Goal: Find specific page/section: Find specific page/section

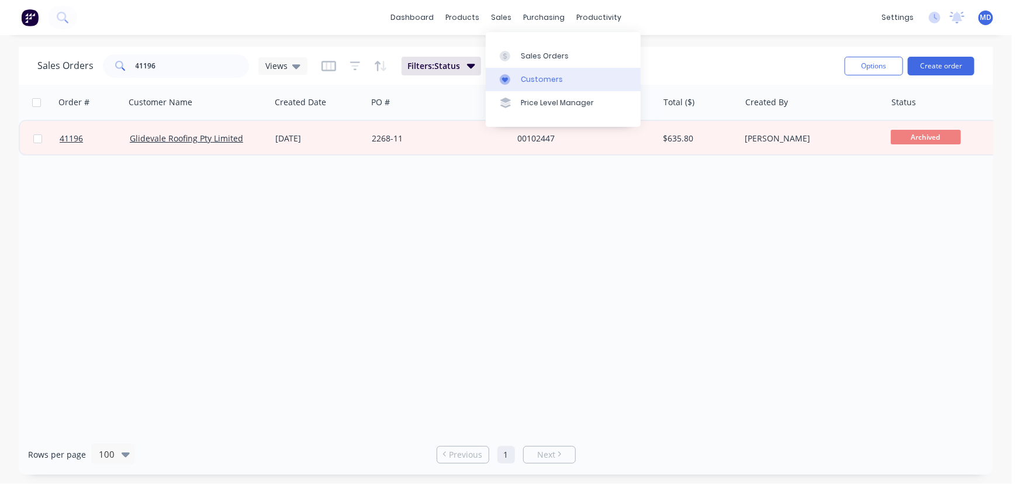
click at [536, 76] on div "Customers" at bounding box center [542, 79] width 42 height 11
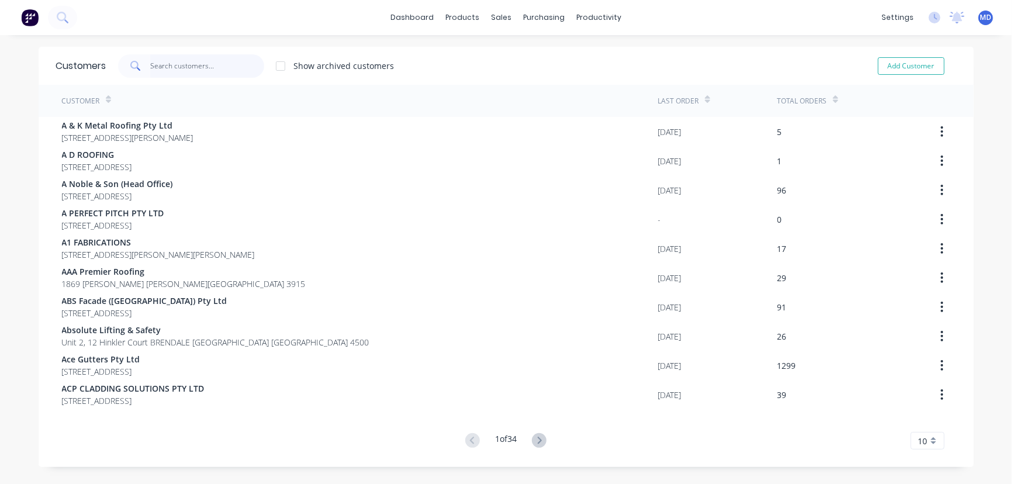
click at [193, 67] on input "text" at bounding box center [207, 65] width 114 height 23
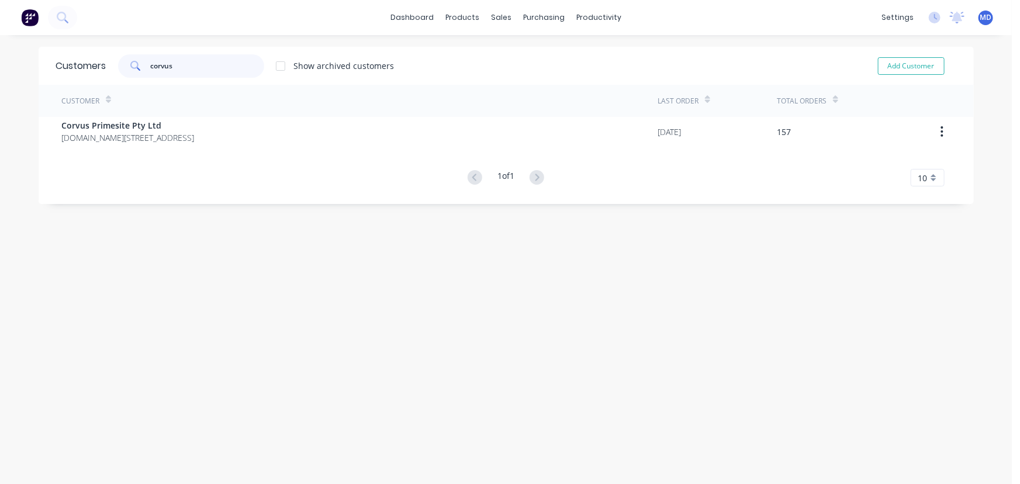
type input "corvus"
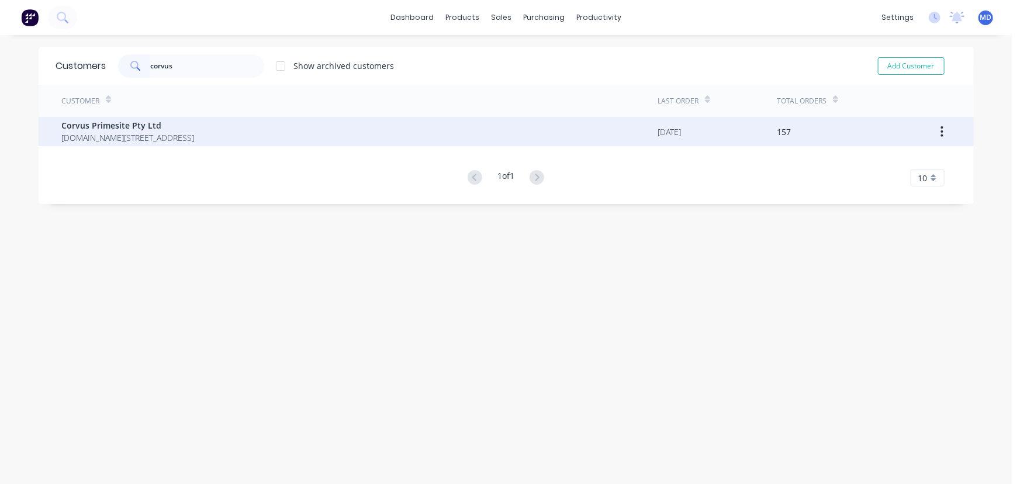
click at [141, 131] on span "P.O.Box 251 Kingsford New South Wales Australia 2032" at bounding box center [128, 137] width 133 height 12
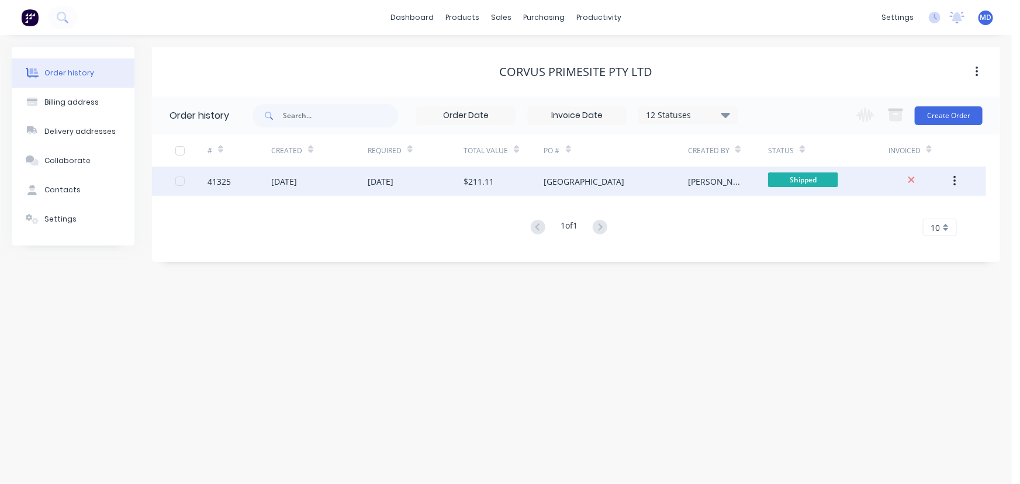
click at [424, 182] on div "[DATE]" at bounding box center [416, 181] width 96 height 29
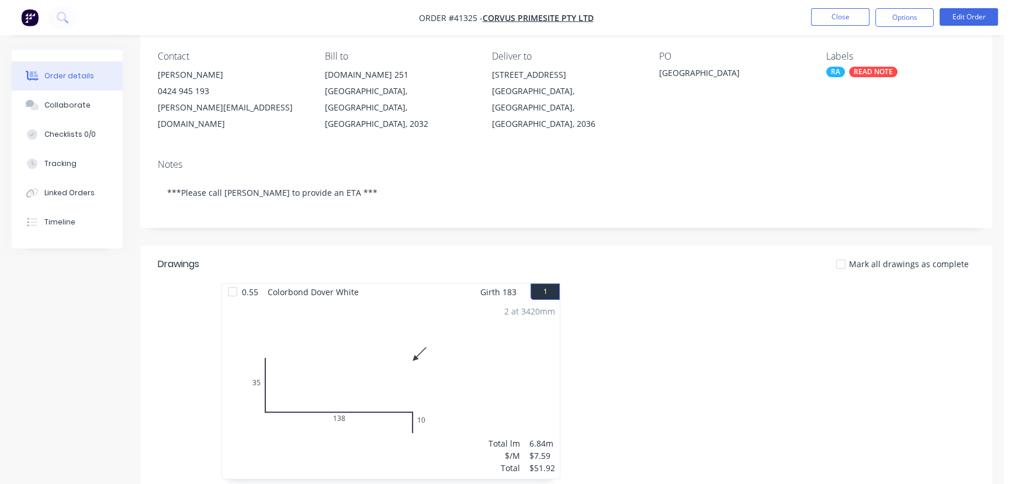
scroll to position [106, 0]
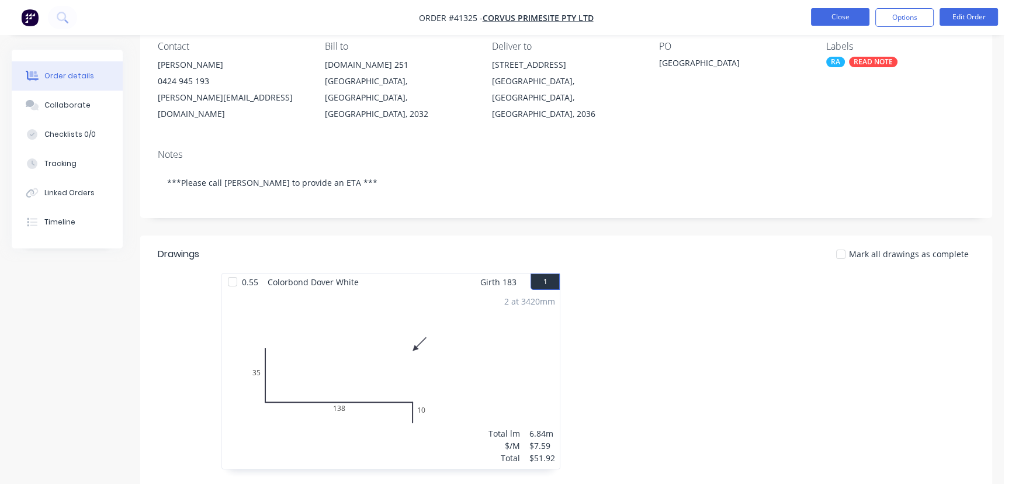
click at [830, 14] on button "Close" at bounding box center [840, 17] width 58 height 18
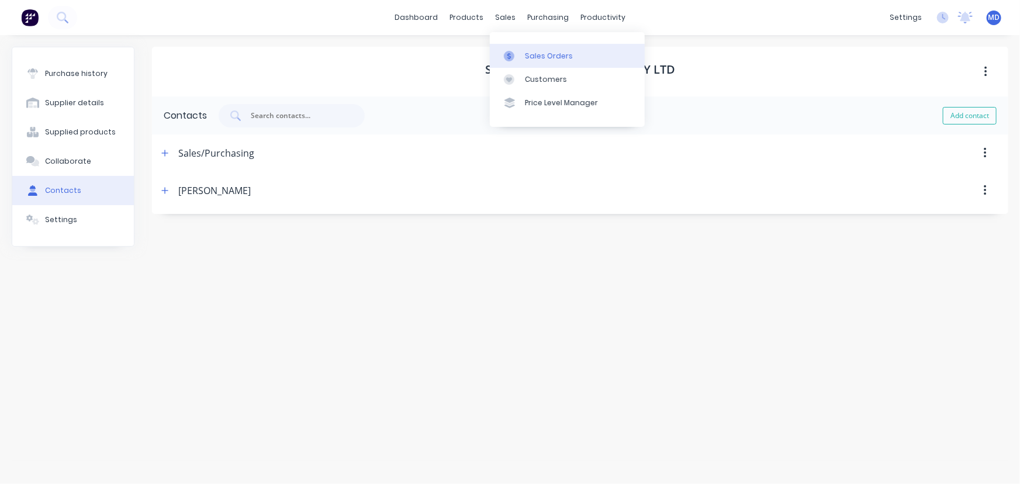
click at [552, 51] on div "Sales Orders" at bounding box center [549, 56] width 48 height 11
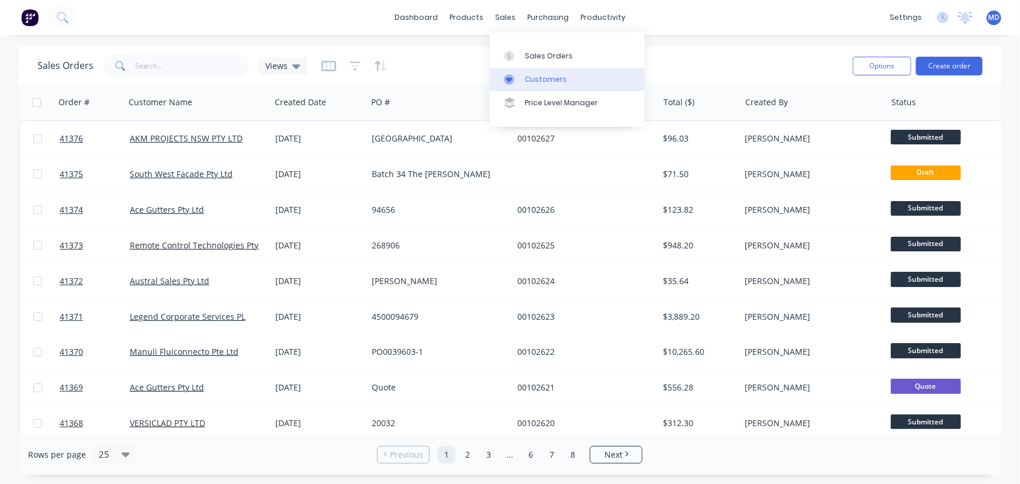
click at [539, 80] on div "Customers" at bounding box center [546, 79] width 42 height 11
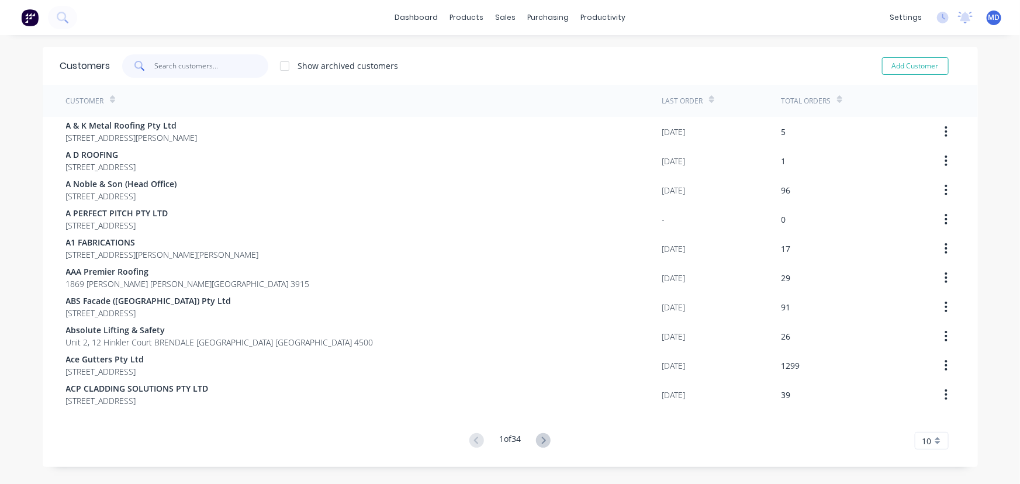
click at [179, 70] on input "text" at bounding box center [211, 65] width 114 height 23
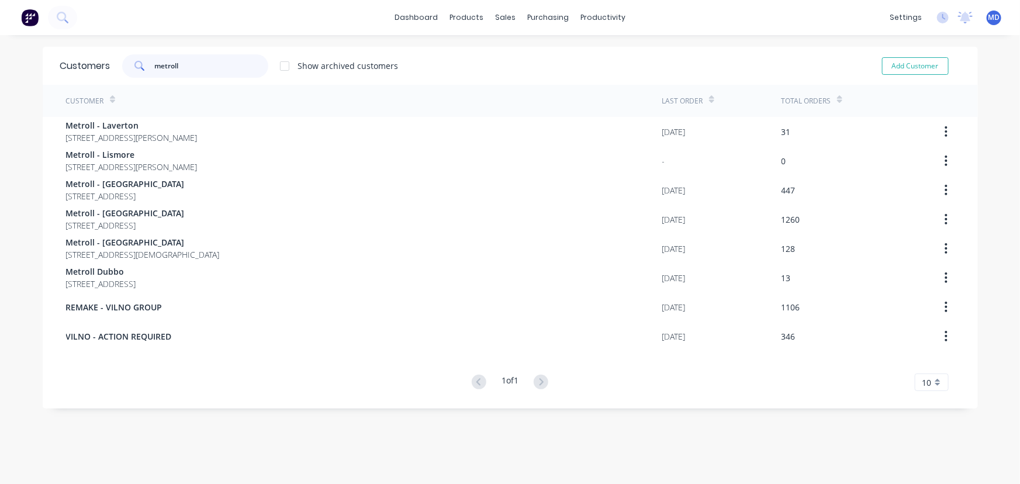
type input "metroll"
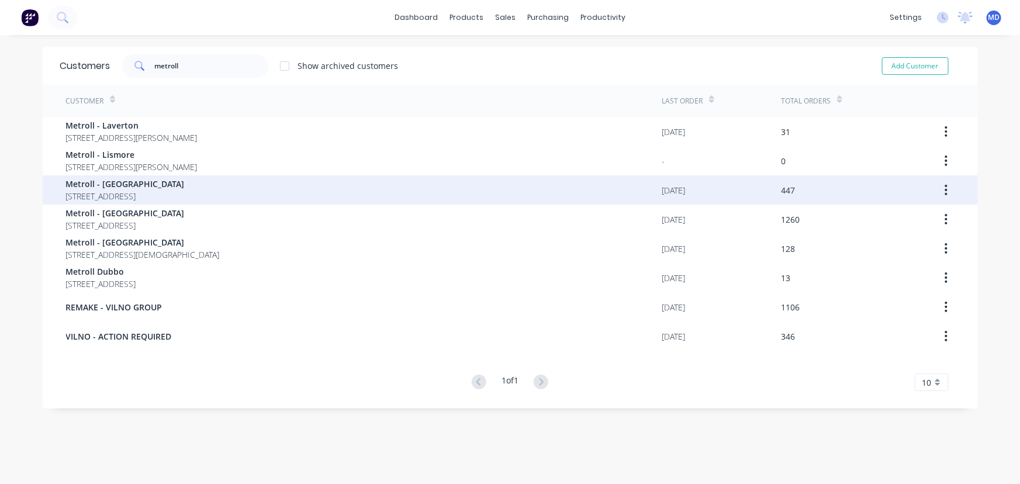
click at [150, 198] on span "PO Box 267 Cardiff New South Wales Australia 2285" at bounding box center [125, 196] width 119 height 12
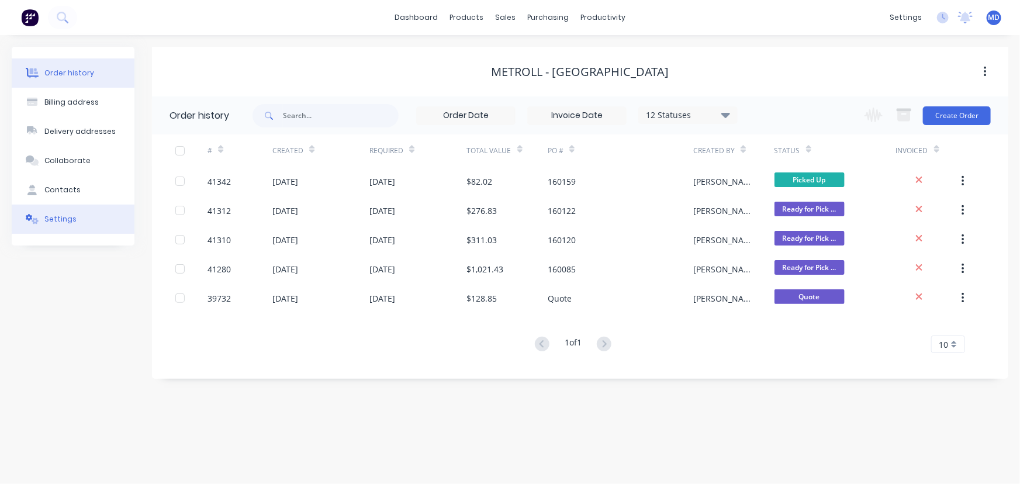
click at [51, 210] on button "Settings" at bounding box center [73, 219] width 123 height 29
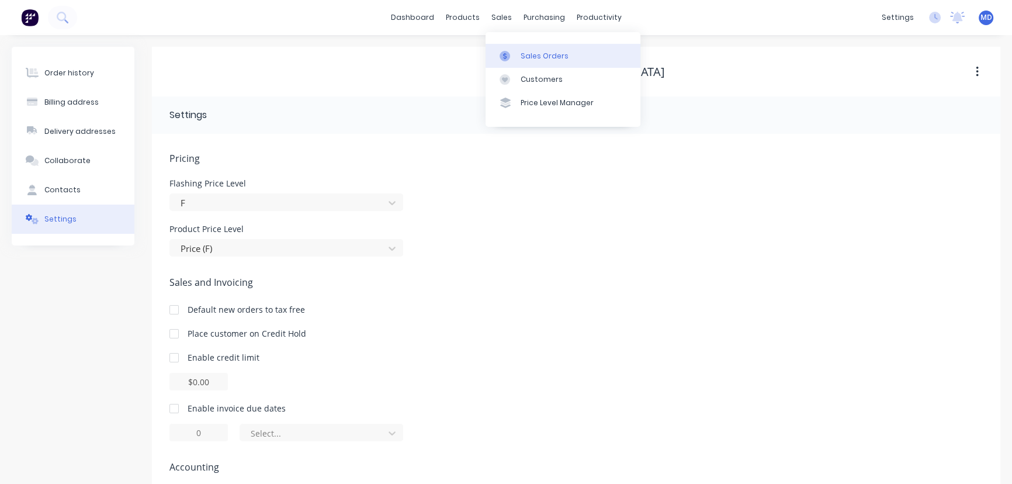
click at [535, 47] on link "Sales Orders" at bounding box center [563, 55] width 155 height 23
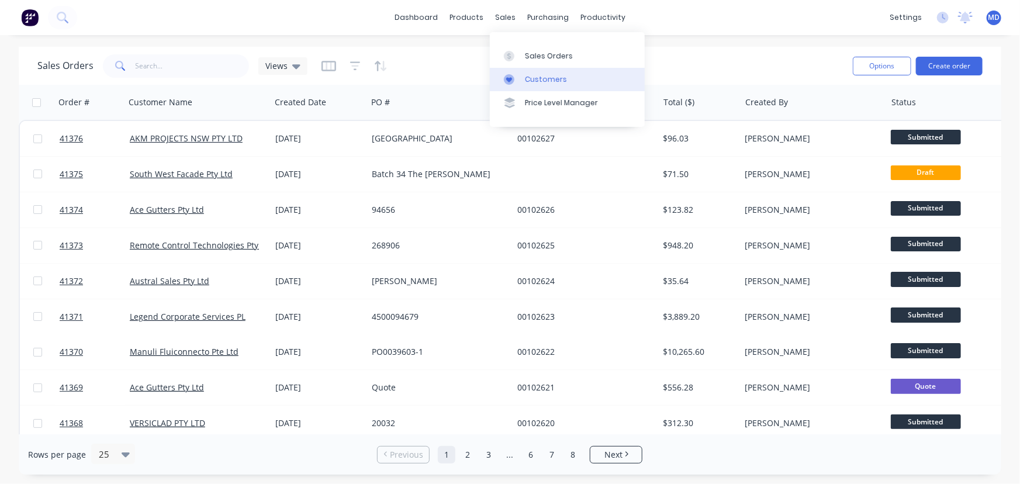
click at [548, 76] on div "Customers" at bounding box center [546, 79] width 42 height 11
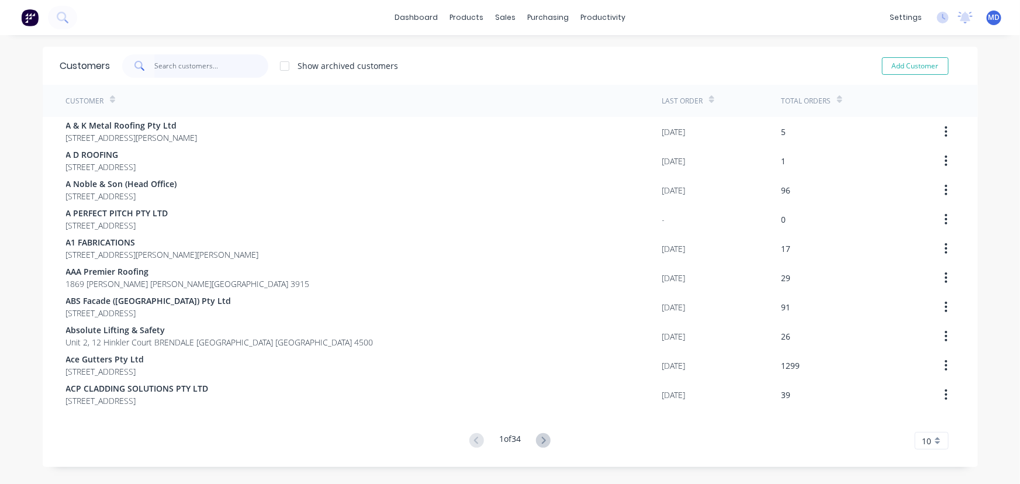
click at [194, 66] on input "text" at bounding box center [211, 65] width 114 height 23
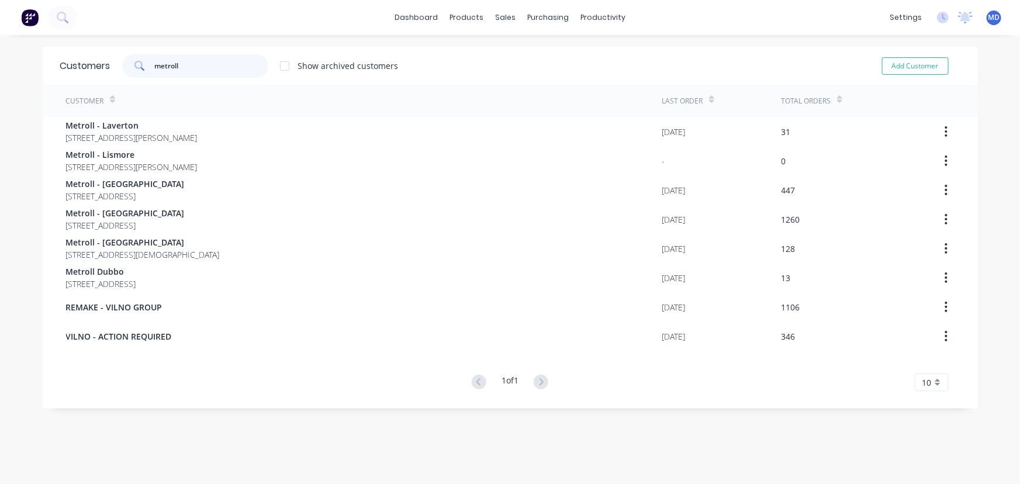
type input "metroll"
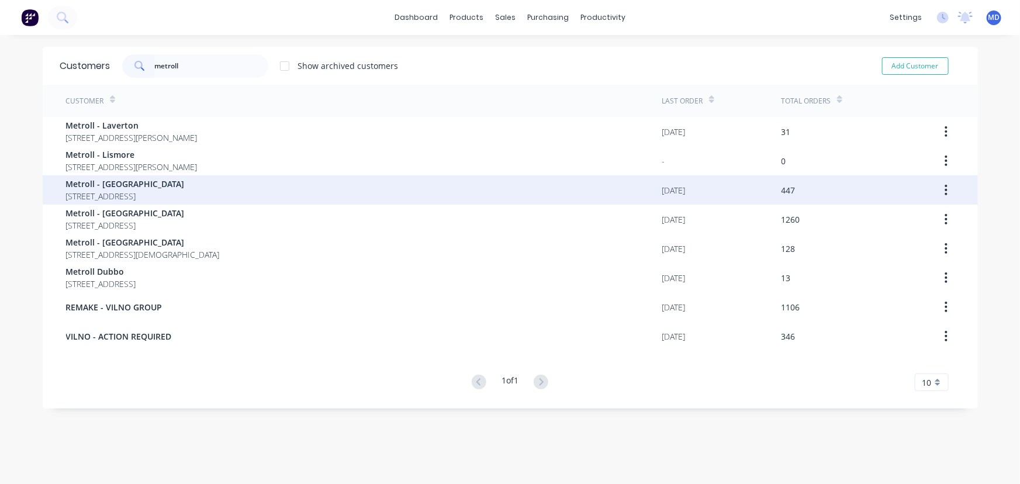
click at [175, 191] on span "PO Box 267 Cardiff New South Wales Australia 2285" at bounding box center [125, 196] width 119 height 12
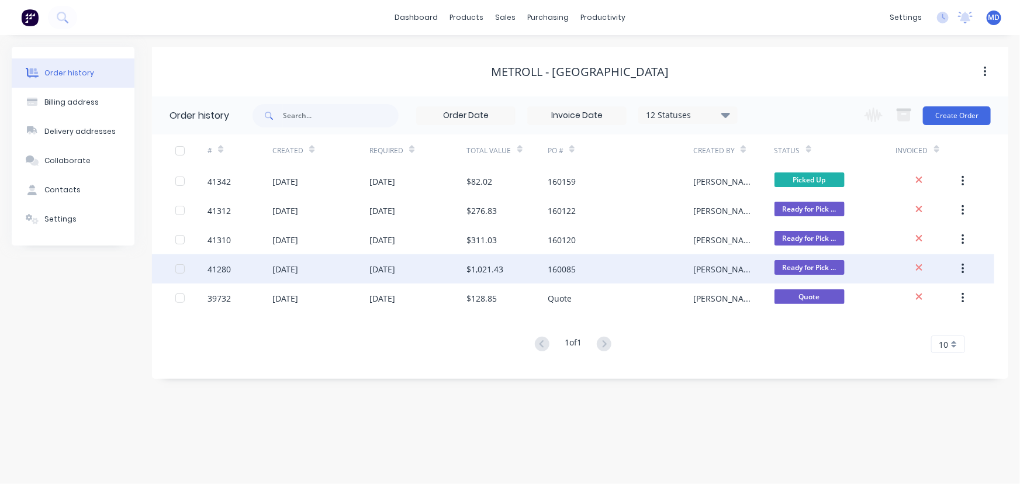
click at [420, 269] on div "[DATE]" at bounding box center [417, 268] width 97 height 29
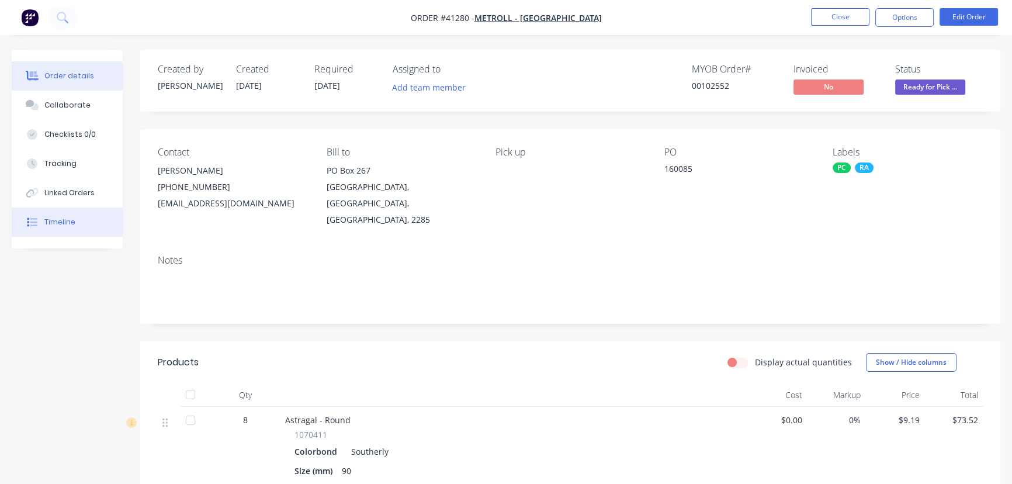
click at [56, 220] on div "Timeline" at bounding box center [59, 222] width 31 height 11
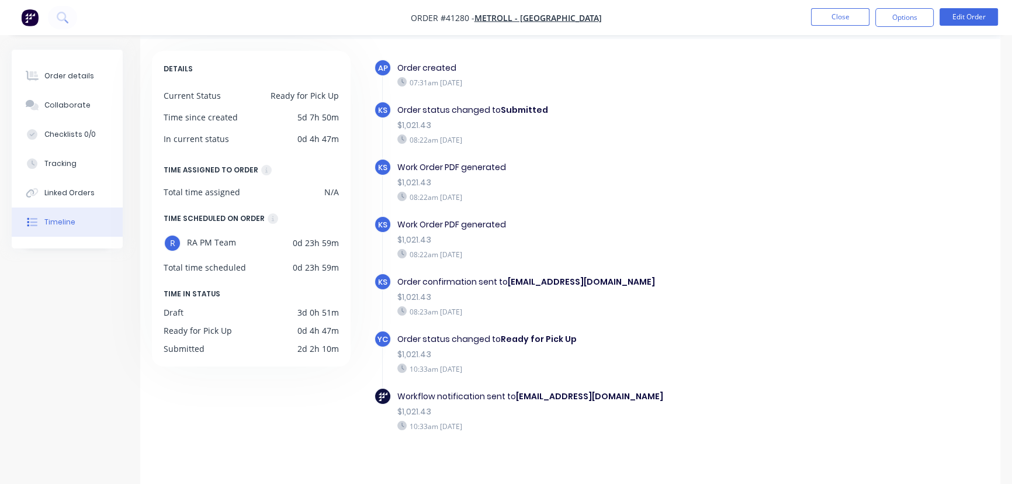
scroll to position [58, 0]
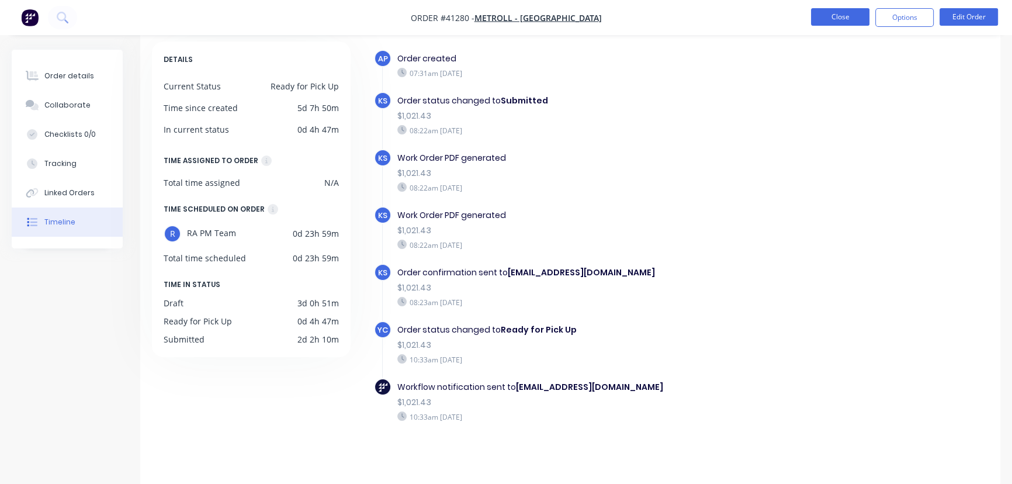
click at [841, 15] on button "Close" at bounding box center [840, 17] width 58 height 18
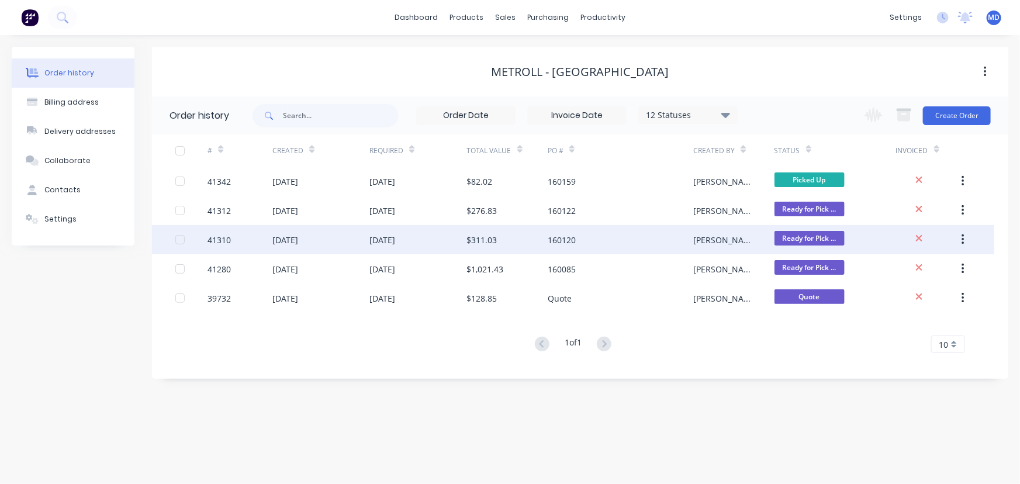
click at [580, 240] on div "160120" at bounding box center [620, 239] width 145 height 29
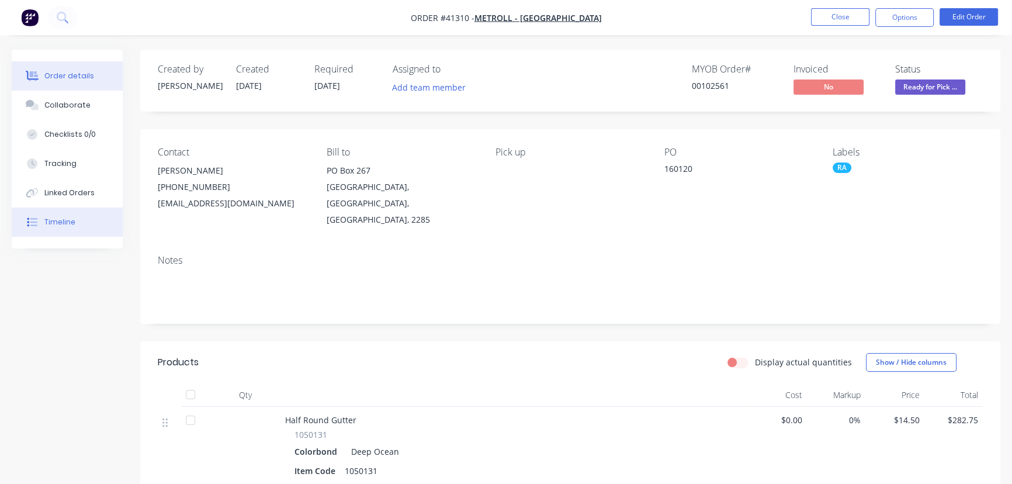
click at [50, 216] on button "Timeline" at bounding box center [67, 221] width 111 height 29
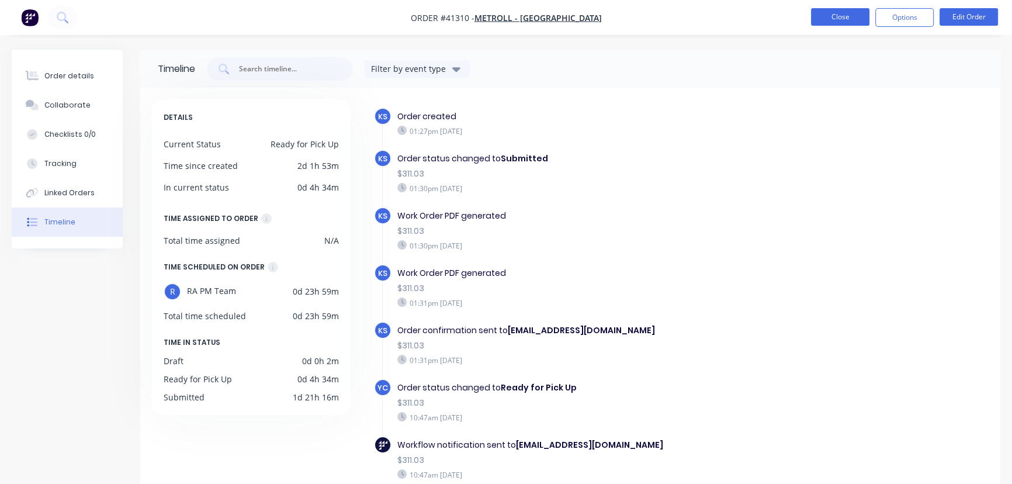
click at [837, 17] on button "Close" at bounding box center [840, 17] width 58 height 18
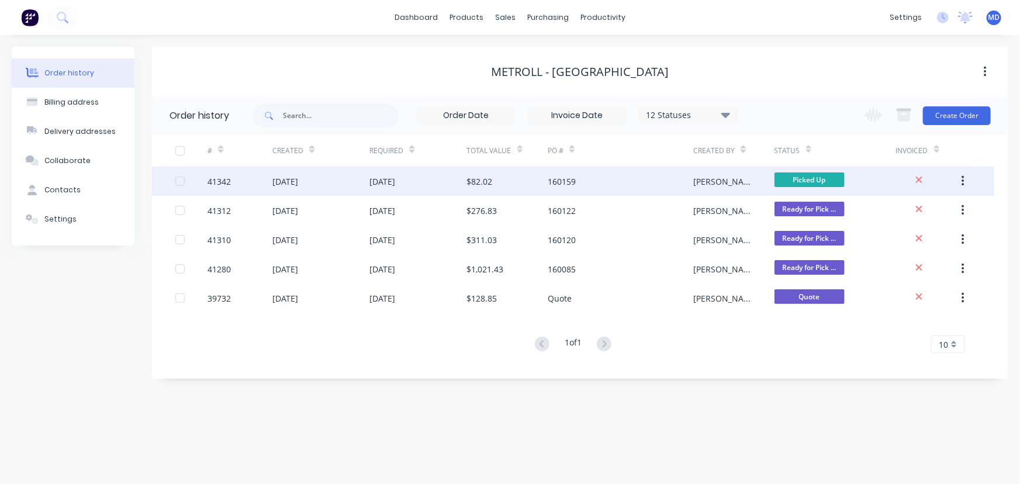
click at [595, 175] on div "160159" at bounding box center [620, 181] width 145 height 29
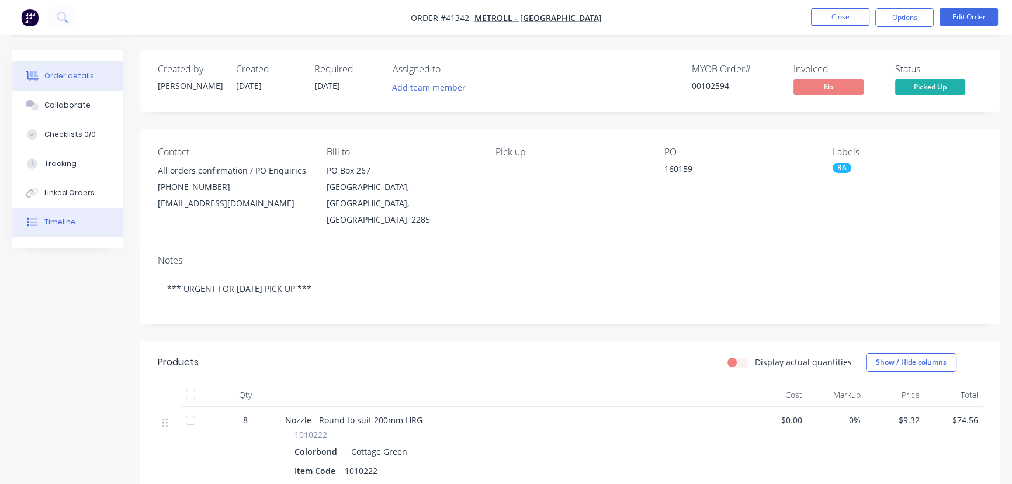
click at [56, 219] on div "Timeline" at bounding box center [59, 222] width 31 height 11
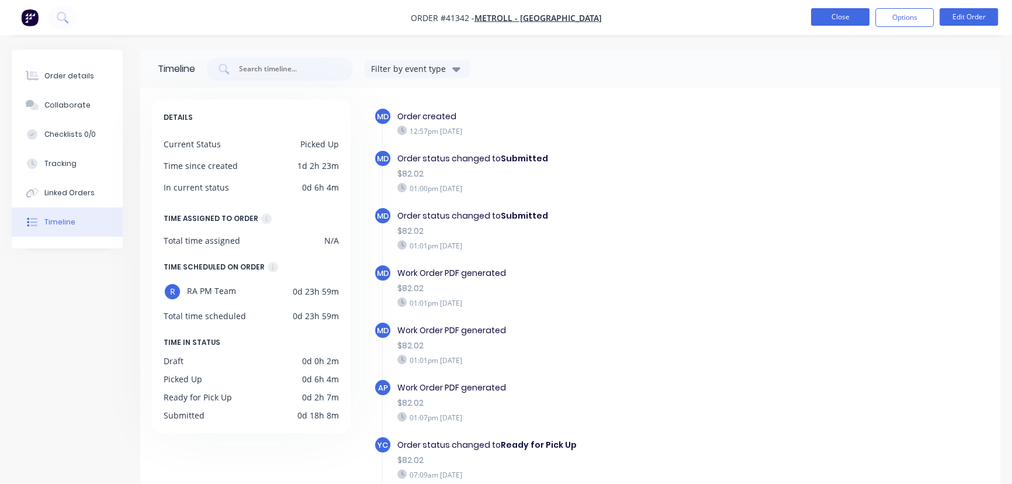
click at [839, 19] on button "Close" at bounding box center [840, 17] width 58 height 18
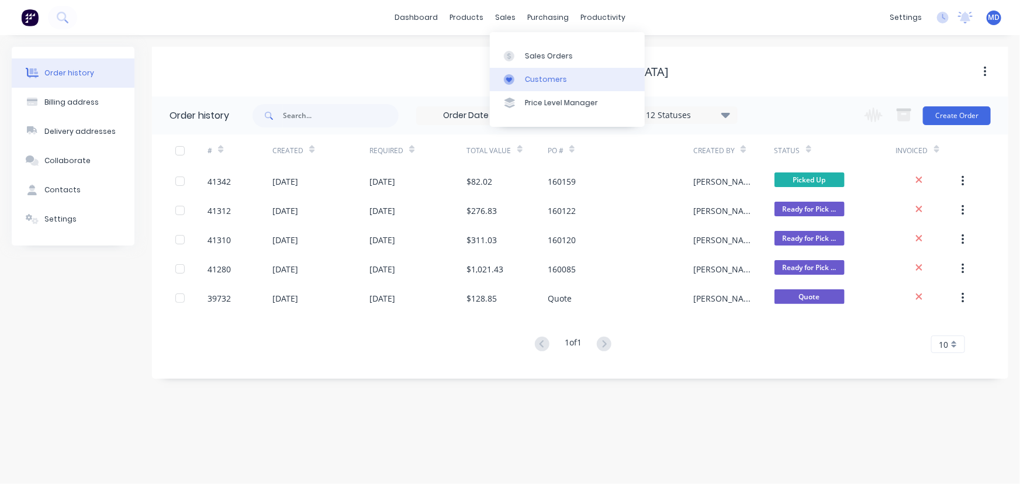
click at [549, 82] on div "Customers" at bounding box center [546, 79] width 42 height 11
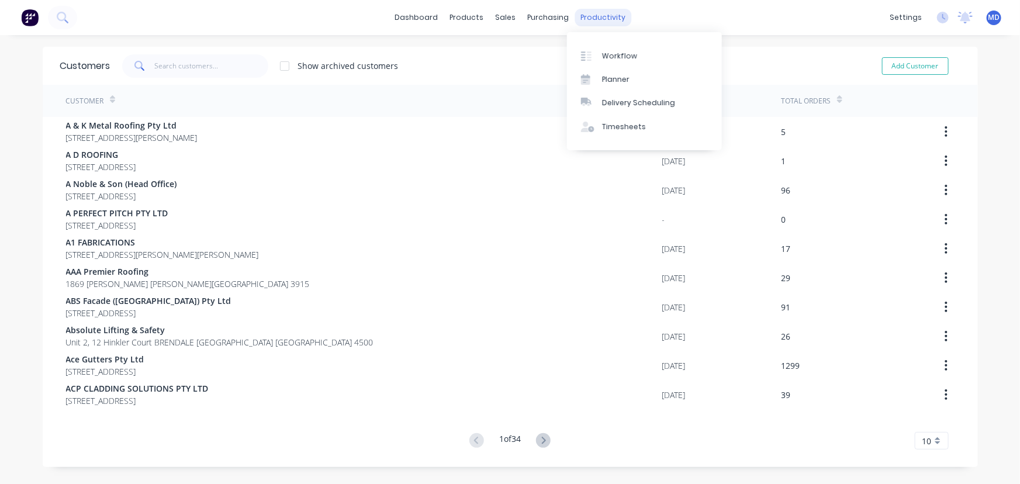
click at [602, 16] on div "productivity" at bounding box center [602, 18] width 57 height 18
click at [621, 56] on div "Workflow" at bounding box center [619, 56] width 35 height 11
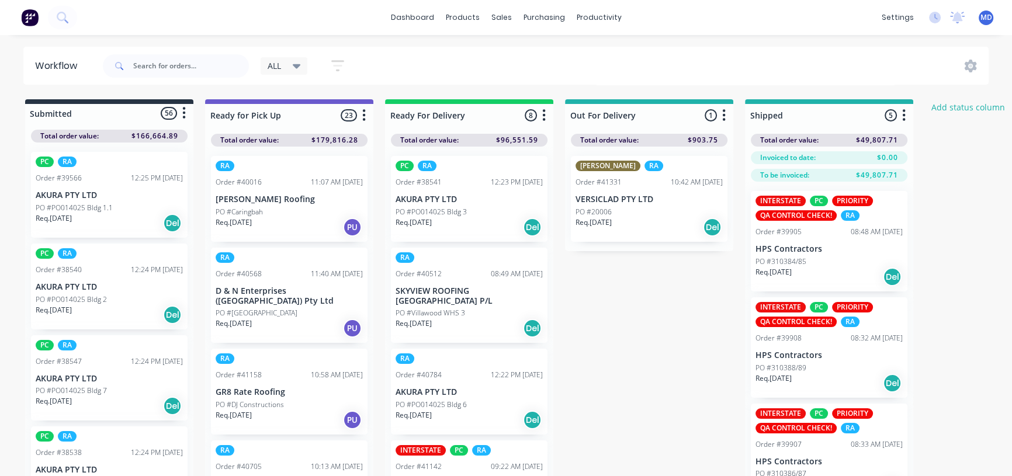
click at [298, 64] on icon at bounding box center [297, 66] width 8 height 5
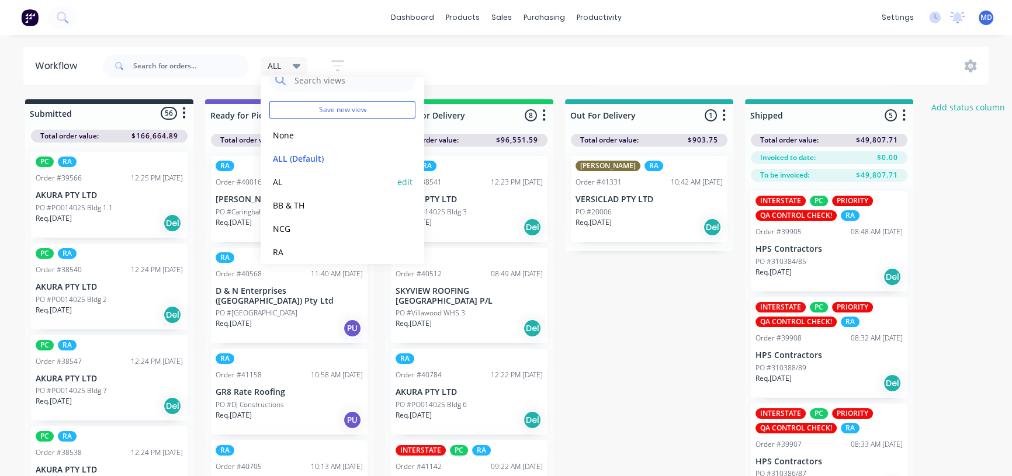
scroll to position [48, 0]
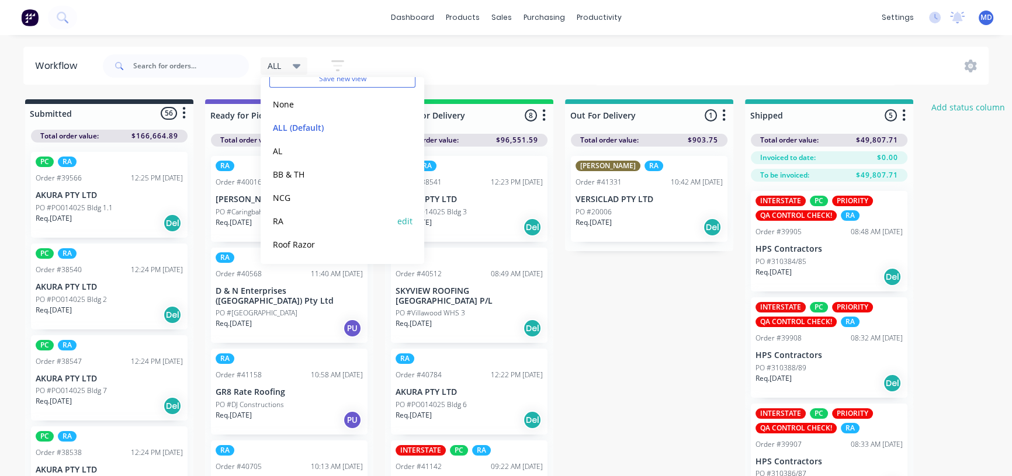
click at [278, 217] on button "RA" at bounding box center [331, 220] width 124 height 13
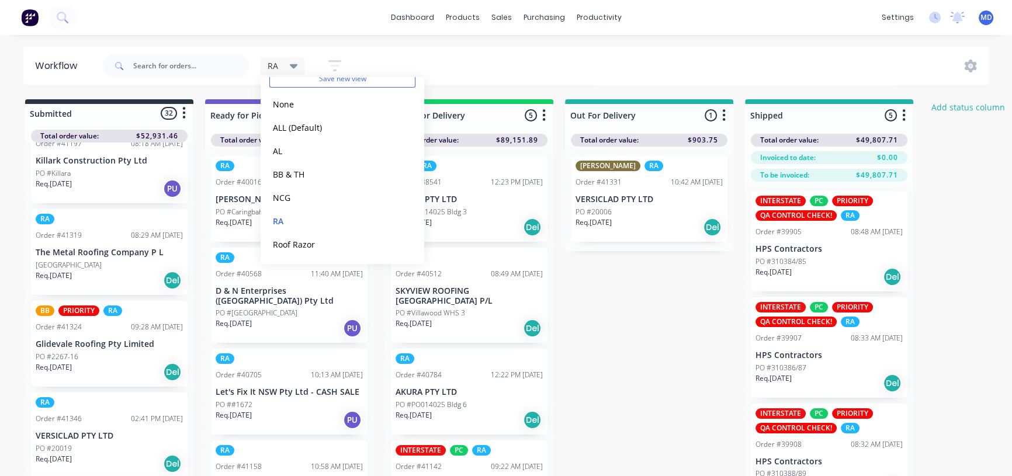
scroll to position [796, 0]
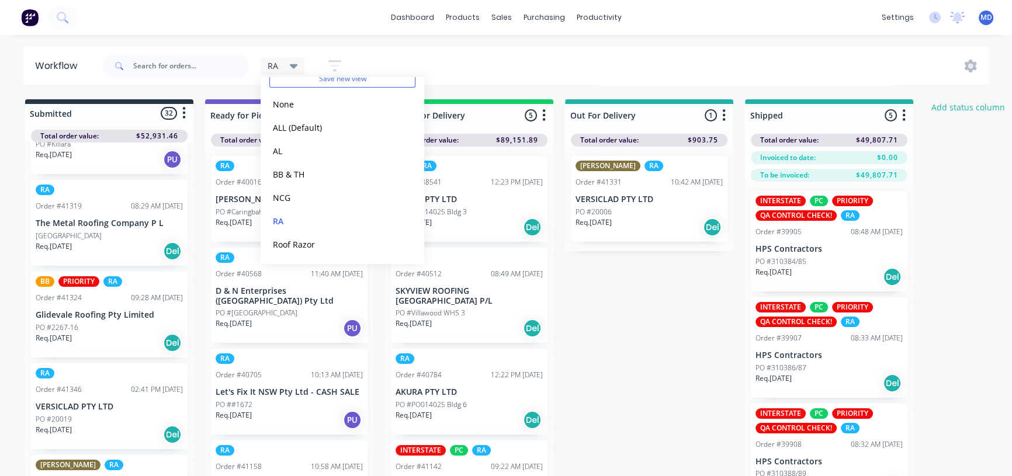
click at [70, 244] on p "Req. 28/08/25" at bounding box center [54, 246] width 36 height 11
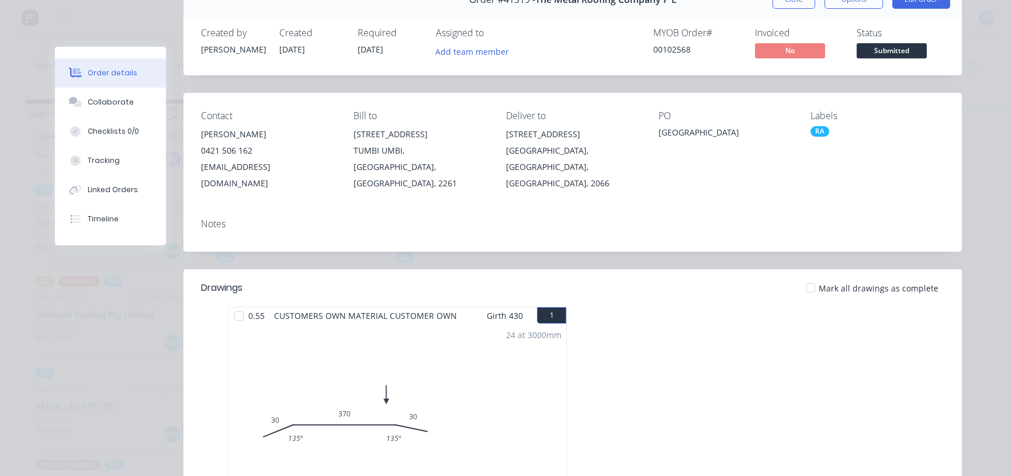
scroll to position [0, 0]
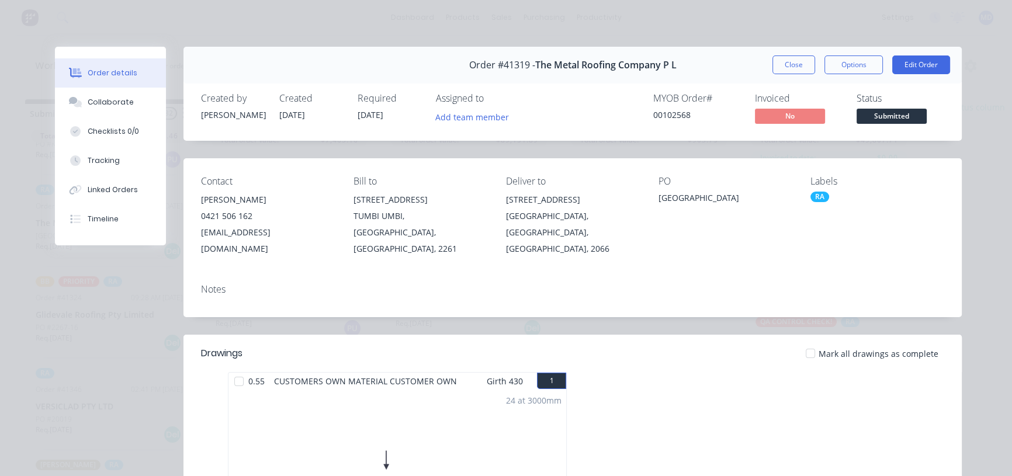
click at [794, 65] on button "Close" at bounding box center [793, 65] width 43 height 19
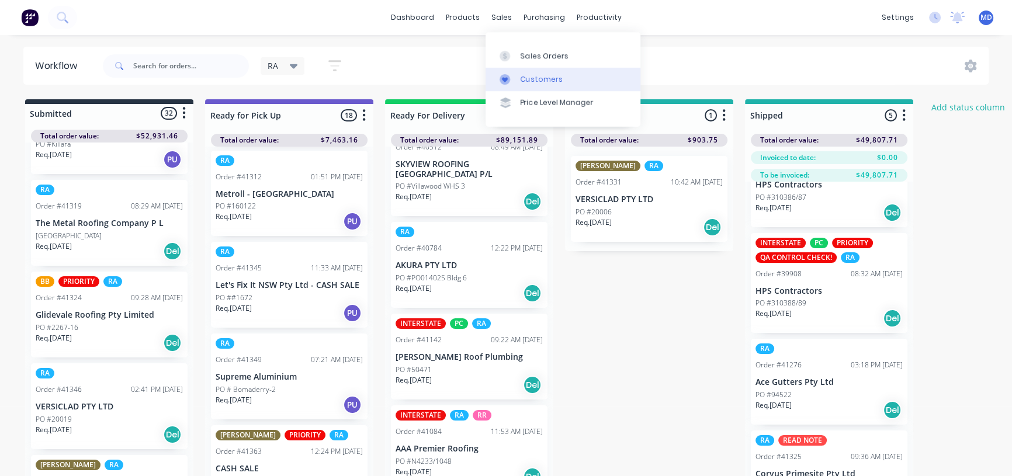
click at [541, 82] on div "Customers" at bounding box center [542, 79] width 42 height 11
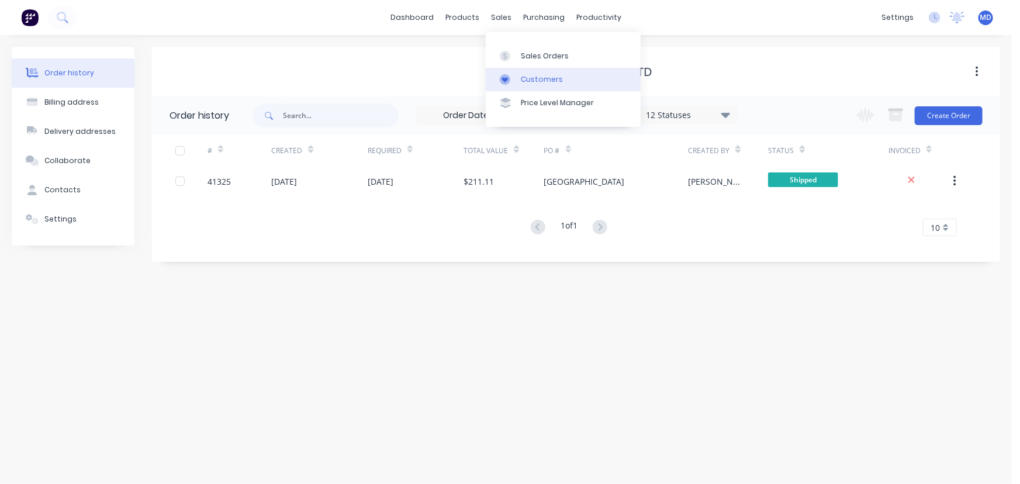
click at [533, 78] on div "Customers" at bounding box center [542, 79] width 42 height 11
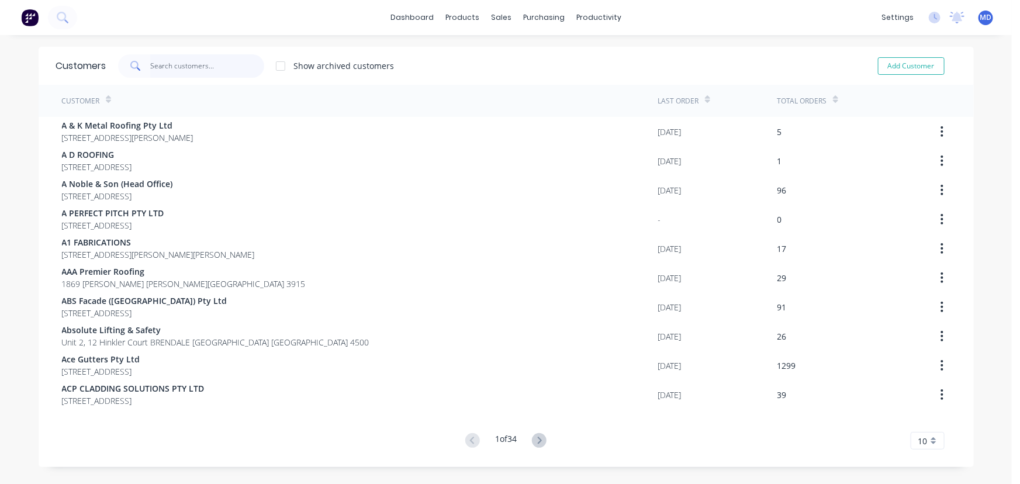
click at [223, 68] on input "text" at bounding box center [207, 65] width 114 height 23
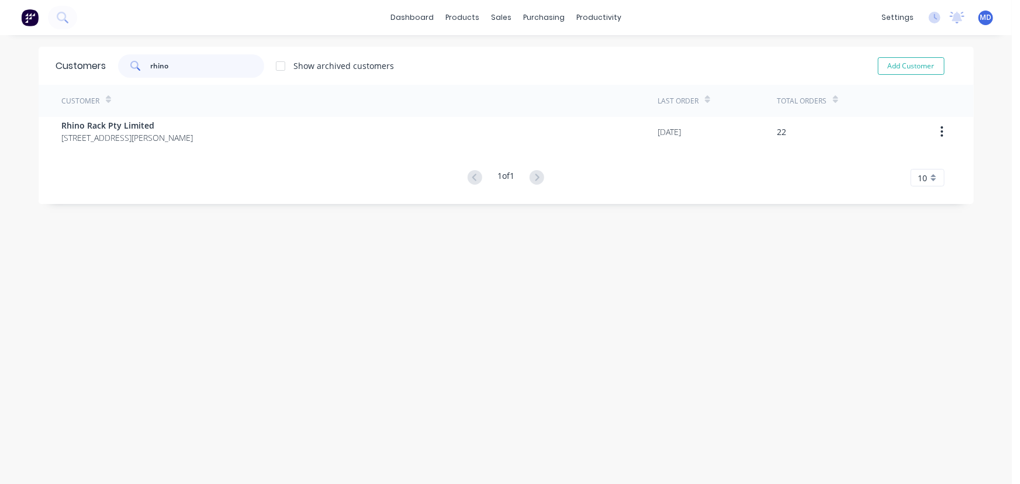
type input "rhino"
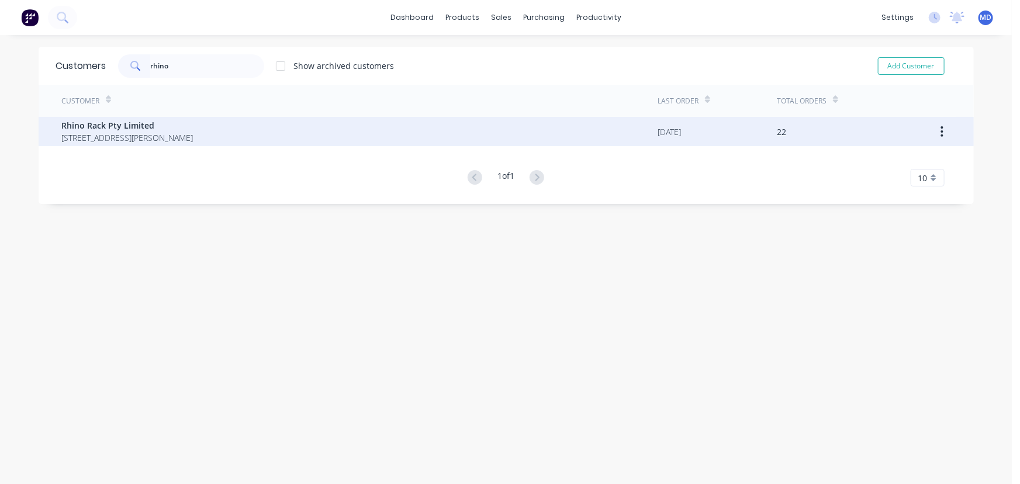
click at [108, 132] on span "[STREET_ADDRESS][PERSON_NAME]" at bounding box center [127, 137] width 131 height 12
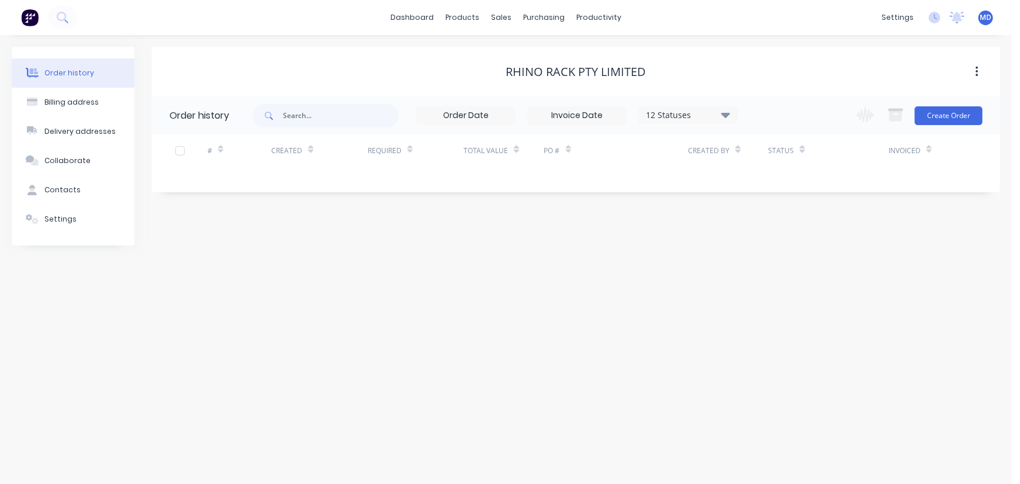
click at [727, 114] on icon at bounding box center [725, 114] width 9 height 5
click at [784, 250] on label at bounding box center [784, 250] width 0 height 0
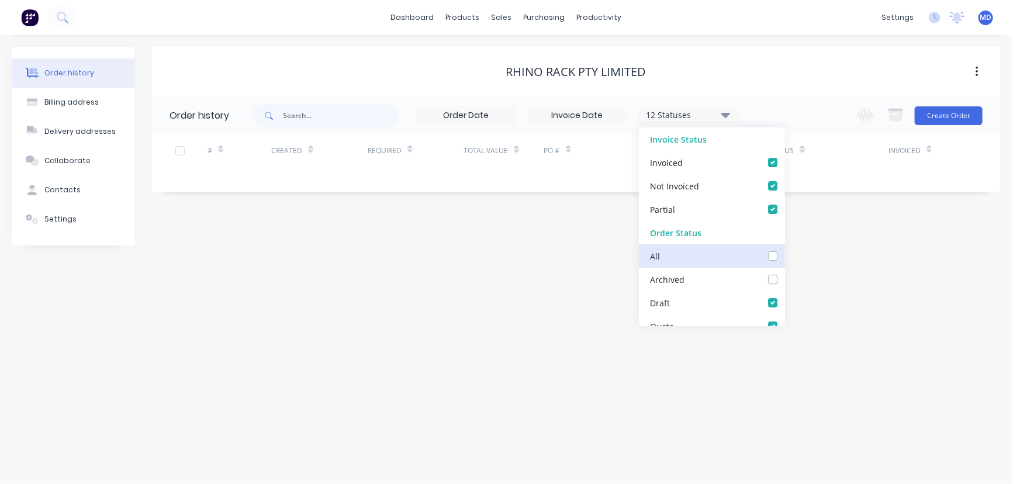
click at [784, 256] on input "checkbox" at bounding box center [788, 255] width 9 height 11
checkbox input "true"
click at [801, 262] on div "Order history Billing address Delivery addresses Collaborate Contacts Settings …" at bounding box center [505, 259] width 1011 height 449
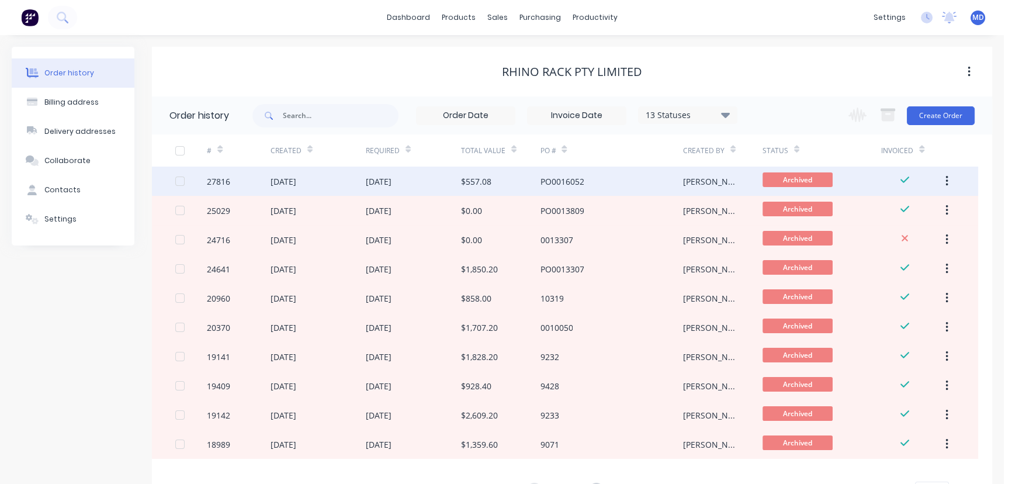
click at [391, 181] on div "[DATE]" at bounding box center [379, 181] width 26 height 12
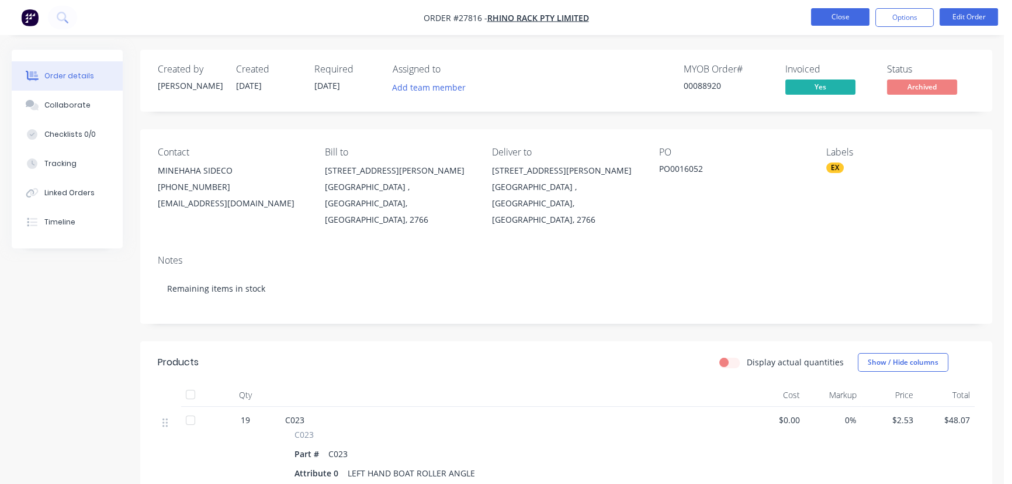
click at [840, 23] on button "Close" at bounding box center [840, 17] width 58 height 18
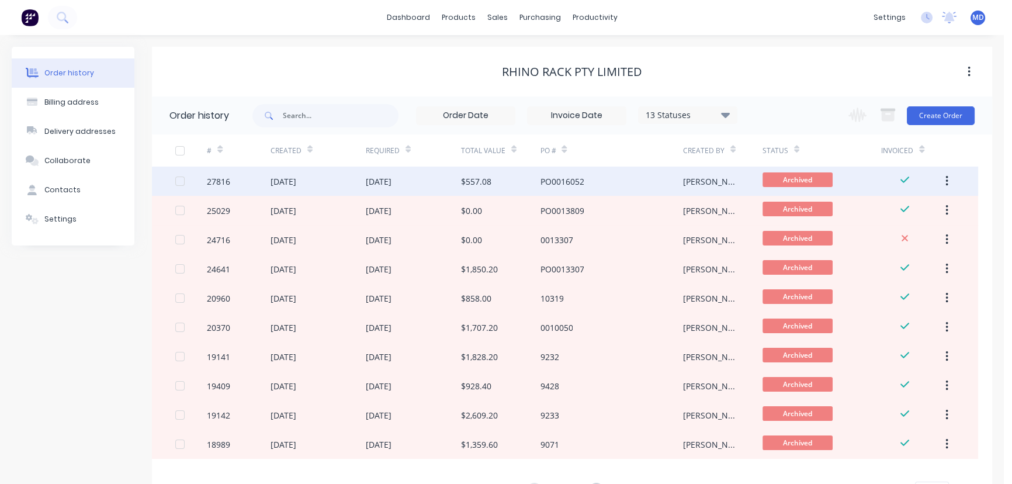
click at [389, 179] on div "[DATE]" at bounding box center [379, 181] width 26 height 12
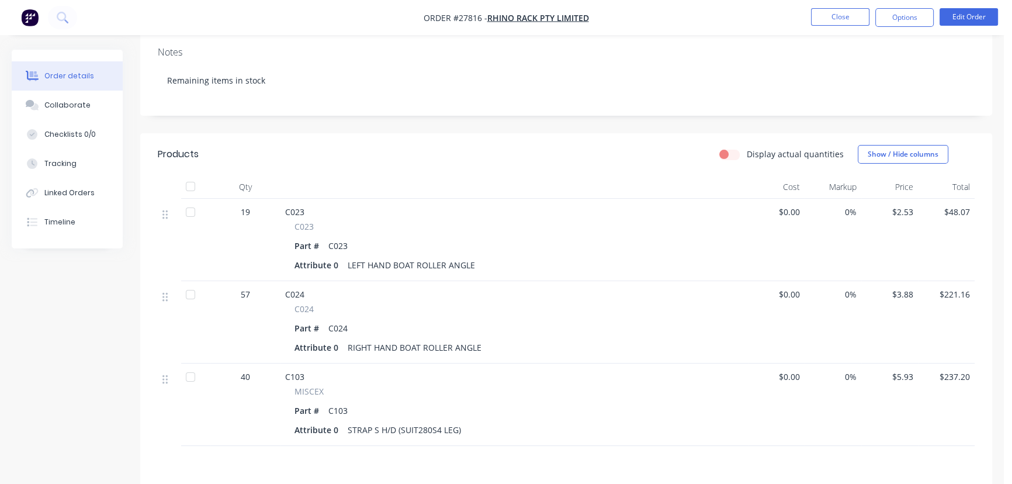
scroll to position [212, 0]
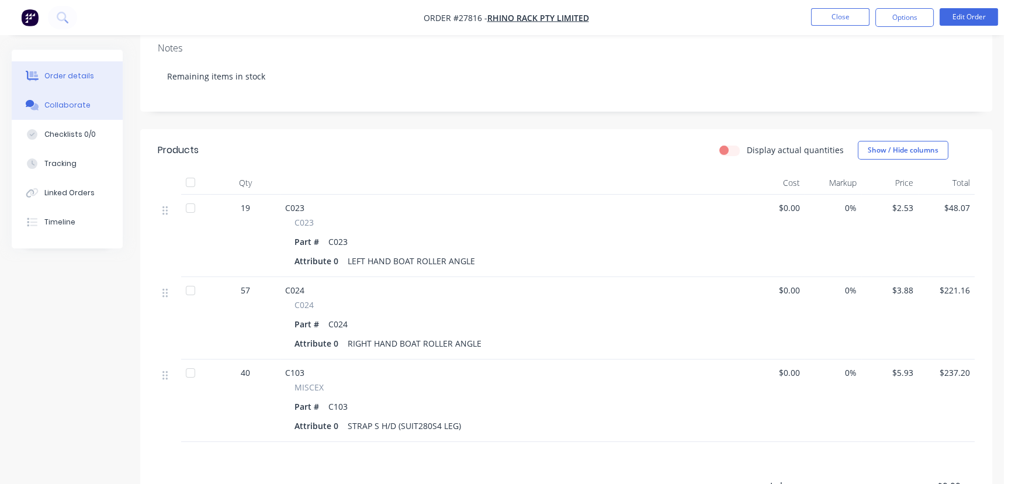
click at [78, 102] on div "Collaborate" at bounding box center [67, 105] width 46 height 11
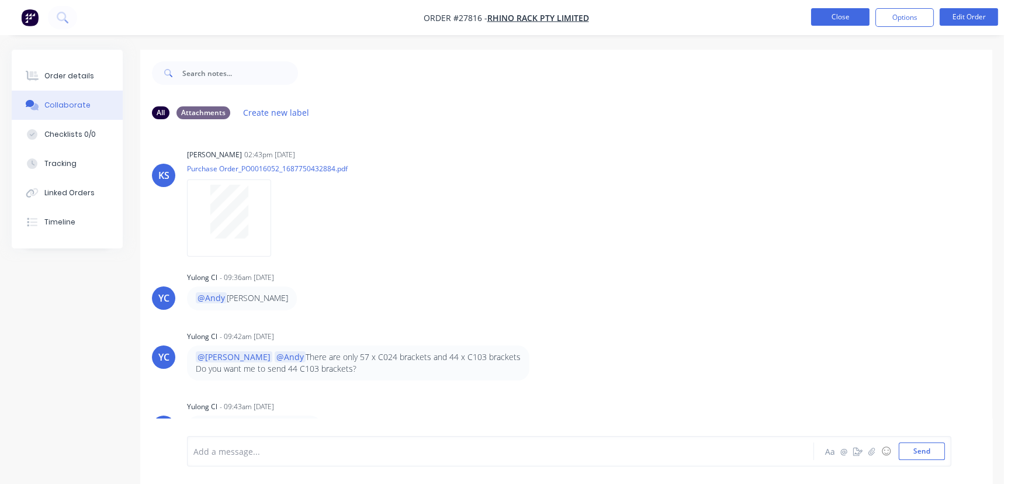
click at [836, 16] on button "Close" at bounding box center [840, 17] width 58 height 18
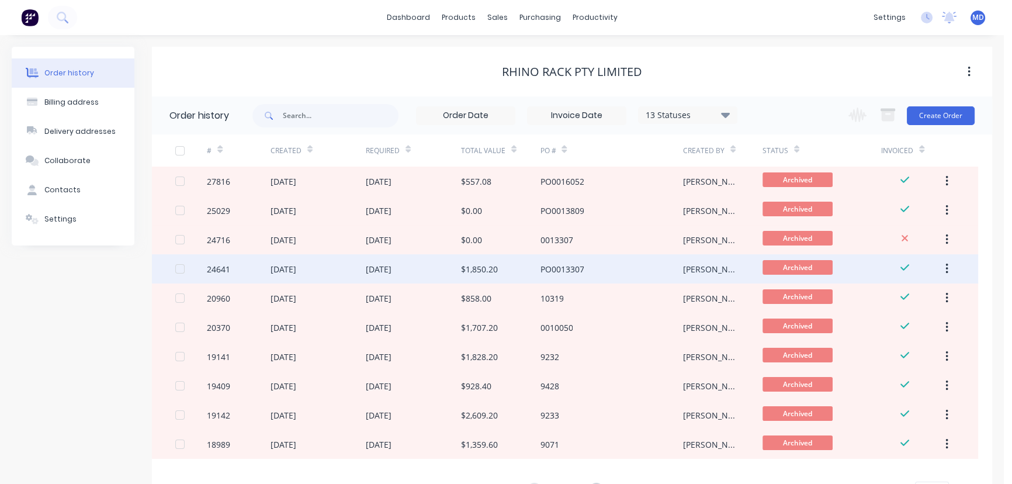
click at [490, 263] on div "$1,850.20" at bounding box center [479, 269] width 37 height 12
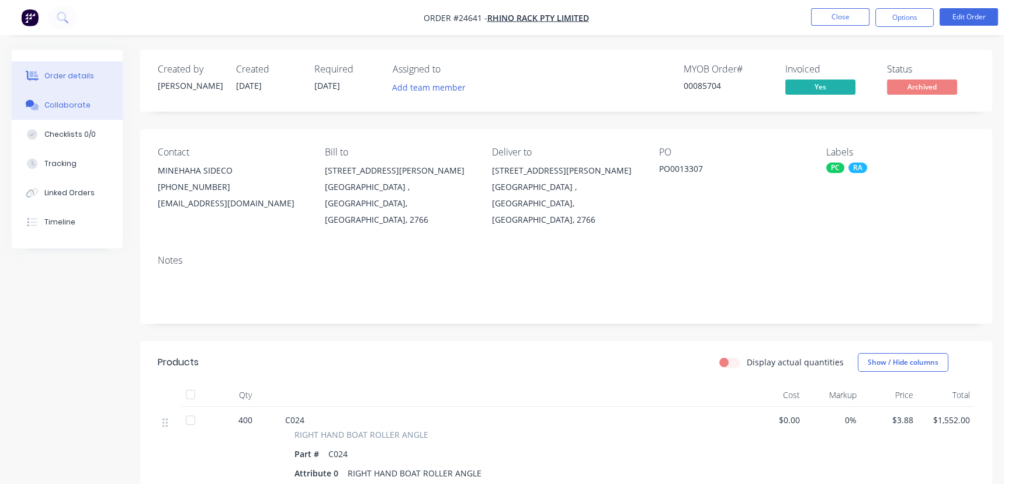
click at [67, 104] on div "Collaborate" at bounding box center [67, 105] width 46 height 11
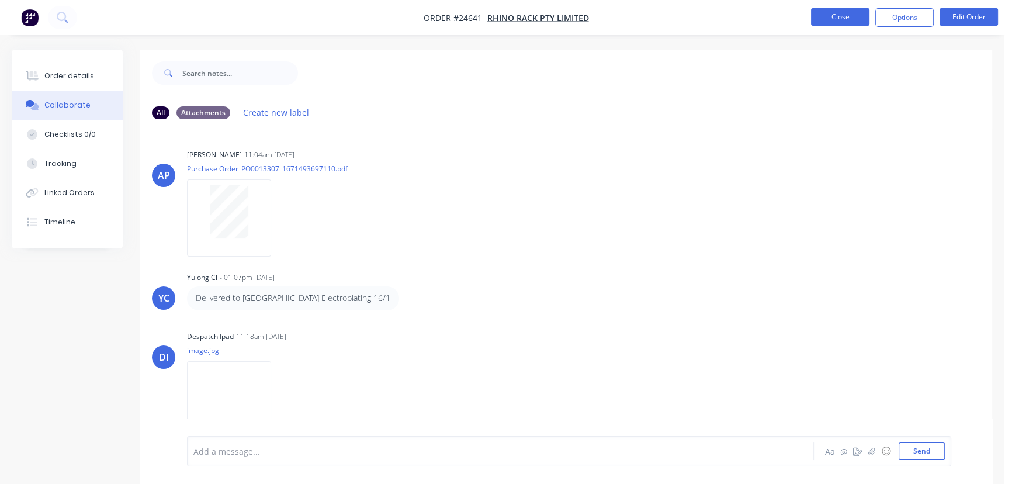
click at [841, 12] on button "Close" at bounding box center [840, 17] width 58 height 18
